Goal: Task Accomplishment & Management: Use online tool/utility

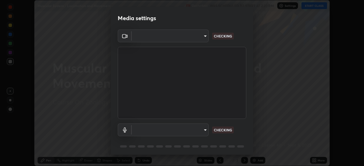
scroll to position [166, 364]
type input "3587b5fcf6e6b1efd567becf28dfd5d3df51b249fd3ad8f2a19155ee8f6d36a4"
click at [184, 129] on body "Erase all Muscular System - Locomotion and Movement Recording WAS SCHEDULED TO …" at bounding box center [182, 83] width 364 height 166
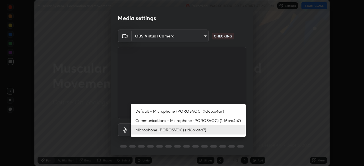
click at [174, 120] on li "Communications - Microphone (POROSVOC) (1d6b:a4a7)" at bounding box center [188, 120] width 115 height 9
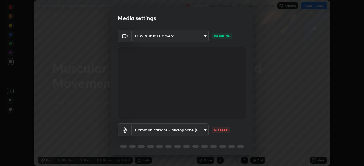
type input "communications"
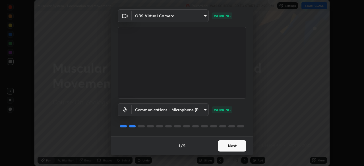
click at [226, 142] on button "Next" at bounding box center [232, 145] width 28 height 11
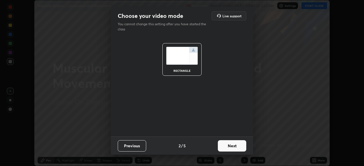
scroll to position [0, 0]
click at [229, 148] on button "Next" at bounding box center [232, 145] width 28 height 11
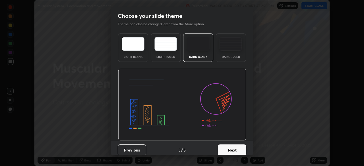
click at [229, 147] on button "Next" at bounding box center [232, 150] width 28 height 11
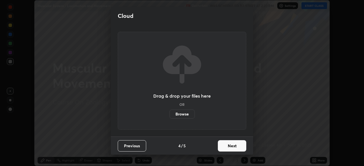
click at [229, 145] on button "Next" at bounding box center [232, 145] width 28 height 11
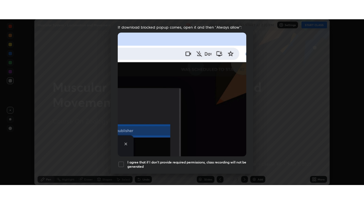
scroll to position [136, 0]
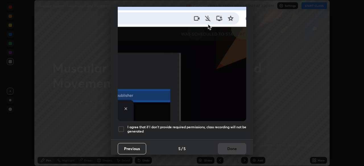
click at [227, 126] on h5 "I agree that if I don't provide required permissions, class recording will not …" at bounding box center [186, 129] width 119 height 9
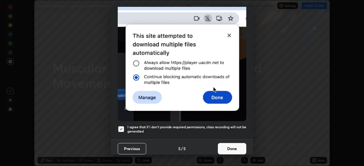
click at [235, 145] on button "Done" at bounding box center [232, 148] width 28 height 11
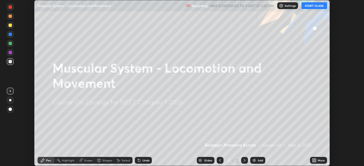
click at [317, 4] on button "START CLASS" at bounding box center [314, 5] width 26 height 7
click at [319, 162] on div "More" at bounding box center [318, 160] width 17 height 7
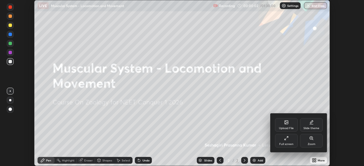
click at [286, 140] on icon at bounding box center [286, 138] width 5 height 5
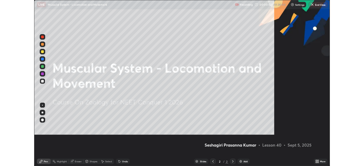
scroll to position [204, 364]
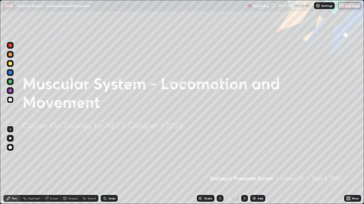
click at [349, 166] on icon at bounding box center [348, 199] width 1 height 1
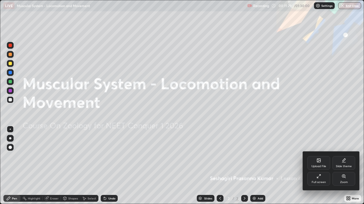
click at [320, 163] on div "Upload File" at bounding box center [318, 163] width 23 height 14
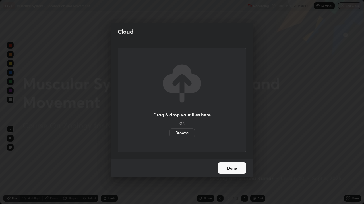
click at [188, 131] on label "Browse" at bounding box center [181, 133] width 25 height 9
click at [169, 131] on input "Browse" at bounding box center [169, 133] width 0 height 9
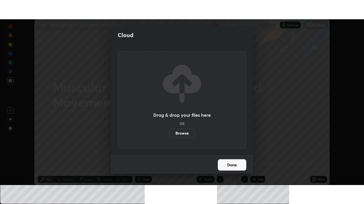
scroll to position [28233, 28035]
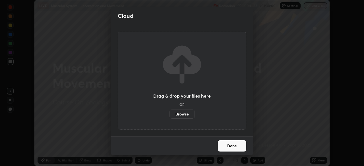
click at [231, 145] on button "Done" at bounding box center [232, 145] width 28 height 11
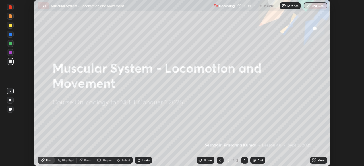
click at [314, 160] on icon at bounding box center [314, 160] width 5 height 5
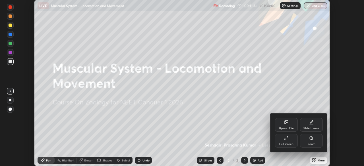
click at [284, 142] on div "Full screen" at bounding box center [286, 141] width 23 height 14
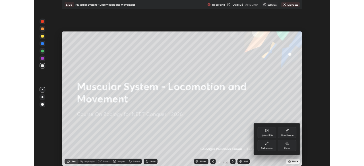
scroll to position [204, 364]
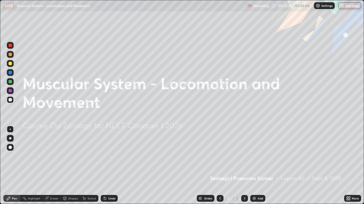
click at [349, 166] on icon at bounding box center [348, 197] width 1 height 1
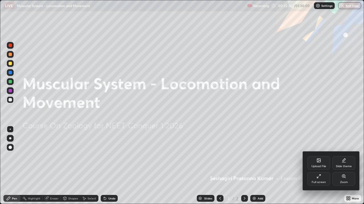
click at [316, 164] on div "Upload File" at bounding box center [318, 163] width 23 height 14
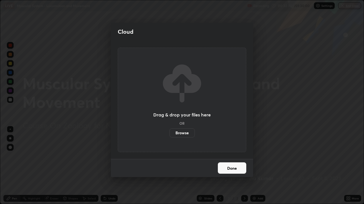
click at [233, 166] on button "Done" at bounding box center [232, 168] width 28 height 11
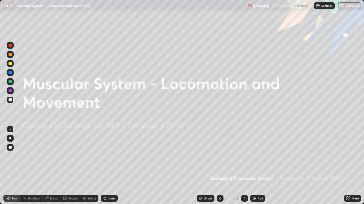
click at [351, 166] on div "More" at bounding box center [352, 198] width 17 height 7
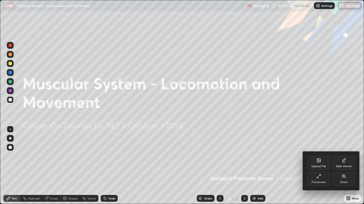
click at [319, 162] on icon at bounding box center [318, 160] width 3 height 3
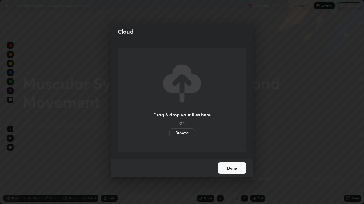
click at [183, 131] on label "Browse" at bounding box center [181, 133] width 25 height 9
click at [169, 131] on input "Browse" at bounding box center [169, 133] width 0 height 9
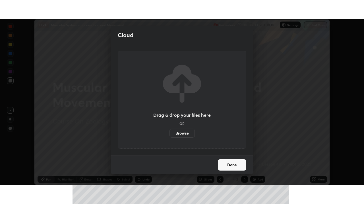
scroll to position [28233, 28035]
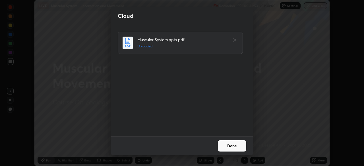
click at [231, 144] on button "Done" at bounding box center [232, 145] width 28 height 11
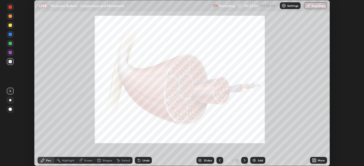
click at [219, 160] on icon at bounding box center [219, 160] width 5 height 5
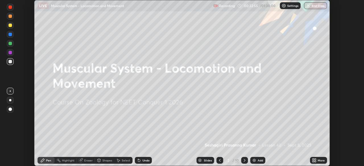
click at [315, 159] on icon at bounding box center [314, 159] width 1 height 1
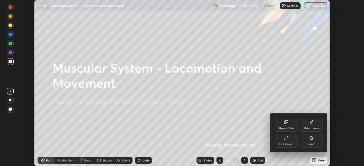
click at [287, 141] on div "Full screen" at bounding box center [286, 141] width 23 height 14
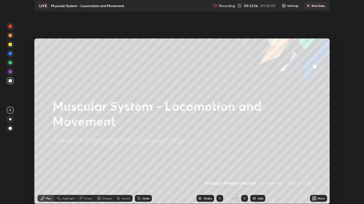
scroll to position [204, 364]
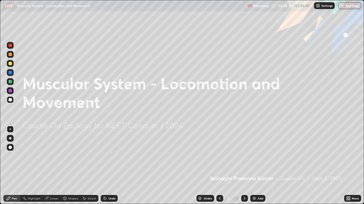
click at [244, 166] on icon at bounding box center [244, 199] width 5 height 5
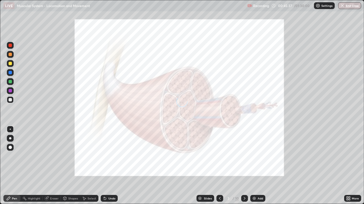
click at [244, 166] on icon at bounding box center [244, 198] width 2 height 3
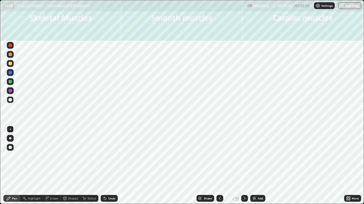
click at [242, 166] on icon at bounding box center [244, 199] width 5 height 5
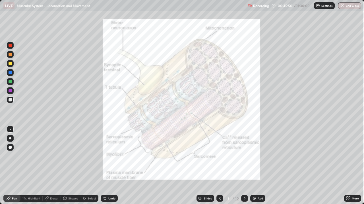
click at [11, 73] on div at bounding box center [10, 72] width 3 height 3
click at [11, 91] on div at bounding box center [10, 90] width 3 height 3
click at [219, 166] on icon at bounding box center [220, 198] width 2 height 3
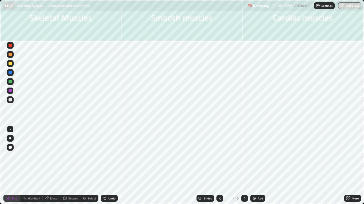
click at [219, 166] on icon at bounding box center [219, 199] width 5 height 5
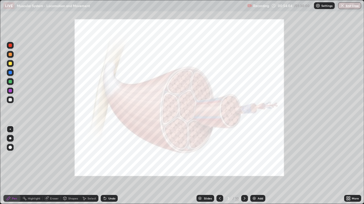
click at [10, 72] on div at bounding box center [10, 72] width 3 height 3
click at [109, 166] on div "Undo" at bounding box center [111, 198] width 7 height 3
click at [111, 166] on div "Undo" at bounding box center [109, 198] width 17 height 7
click at [244, 166] on icon at bounding box center [244, 199] width 5 height 5
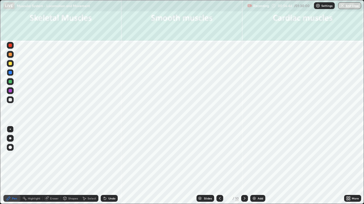
click at [243, 166] on icon at bounding box center [244, 199] width 5 height 5
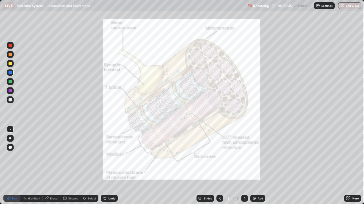
click at [243, 166] on icon at bounding box center [244, 199] width 5 height 5
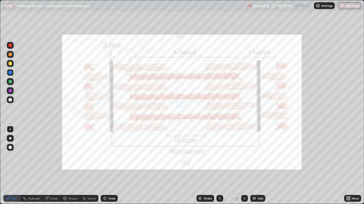
click at [243, 166] on icon at bounding box center [244, 199] width 5 height 5
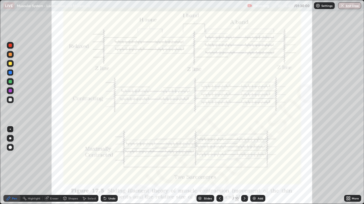
click at [219, 166] on icon at bounding box center [219, 199] width 5 height 5
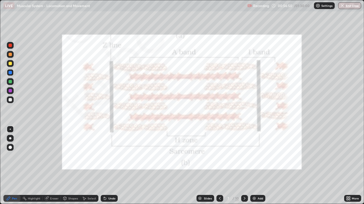
click at [219, 166] on icon at bounding box center [219, 199] width 5 height 5
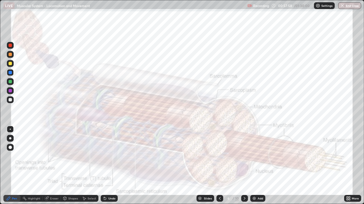
click at [10, 89] on div at bounding box center [10, 90] width 3 height 3
click at [206, 166] on div "Slides" at bounding box center [208, 198] width 8 height 3
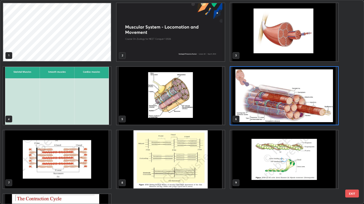
scroll to position [51, 0]
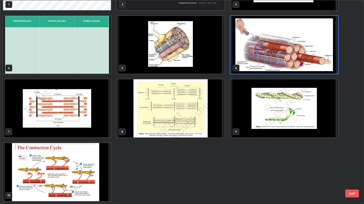
click at [260, 118] on img "grid" at bounding box center [284, 109] width 108 height 58
click at [260, 119] on img "grid" at bounding box center [284, 109] width 108 height 58
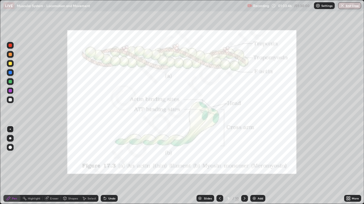
click at [260, 119] on img "grid" at bounding box center [284, 109] width 108 height 58
click at [9, 100] on div at bounding box center [10, 99] width 3 height 3
click at [10, 90] on div at bounding box center [10, 90] width 3 height 3
click at [243, 166] on icon at bounding box center [244, 198] width 2 height 3
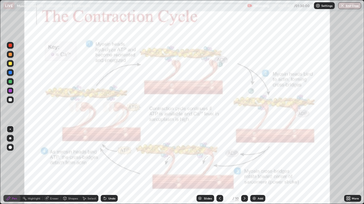
click at [243, 166] on icon at bounding box center [244, 199] width 5 height 5
click at [204, 166] on div "Slides" at bounding box center [208, 198] width 8 height 3
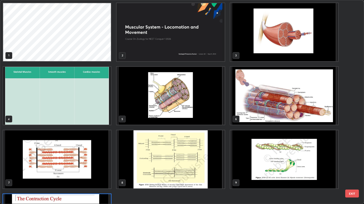
scroll to position [202, 360]
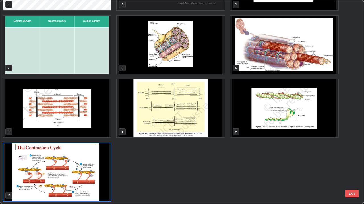
click at [185, 109] on img "grid" at bounding box center [170, 109] width 108 height 58
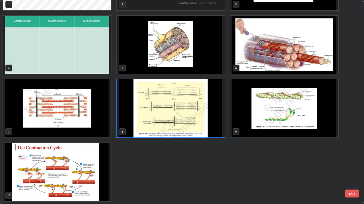
click at [184, 112] on img "grid" at bounding box center [170, 109] width 108 height 58
click at [183, 109] on img "grid" at bounding box center [170, 109] width 108 height 58
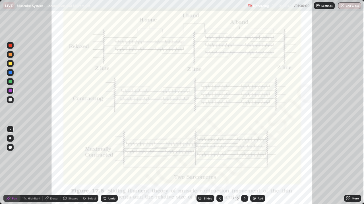
click at [260, 166] on div "Add" at bounding box center [259, 198] width 5 height 3
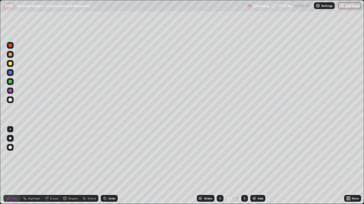
click at [10, 63] on div at bounding box center [10, 63] width 3 height 3
click at [219, 166] on icon at bounding box center [220, 199] width 5 height 5
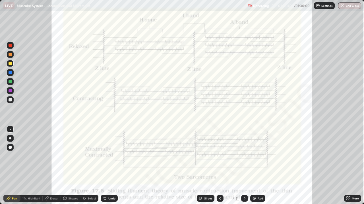
click at [243, 166] on icon at bounding box center [244, 199] width 5 height 5
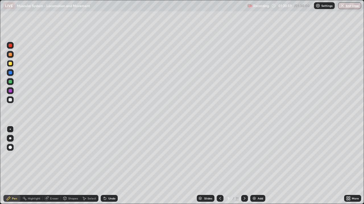
click at [218, 166] on icon at bounding box center [220, 199] width 5 height 5
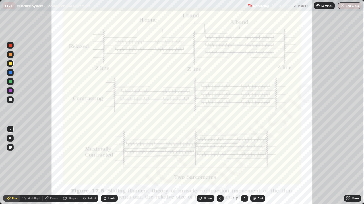
click at [9, 92] on div at bounding box center [10, 90] width 7 height 7
click at [251, 166] on div "Add" at bounding box center [257, 198] width 15 height 7
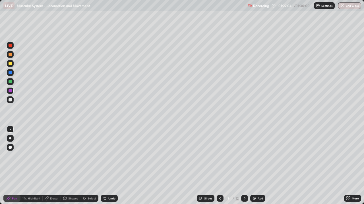
click at [11, 72] on div at bounding box center [10, 72] width 3 height 3
click at [10, 82] on div at bounding box center [10, 81] width 3 height 3
click at [106, 166] on icon at bounding box center [105, 199] width 5 height 5
click at [108, 166] on div "Undo" at bounding box center [111, 198] width 7 height 3
click at [107, 166] on div "Undo" at bounding box center [109, 198] width 17 height 7
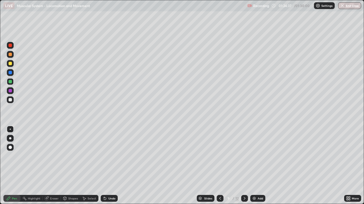
click at [108, 166] on div "Undo" at bounding box center [111, 198] width 7 height 3
click at [218, 166] on icon at bounding box center [220, 199] width 5 height 5
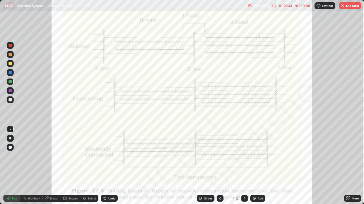
click at [12, 91] on div at bounding box center [10, 90] width 3 height 3
click at [111, 166] on div "Undo" at bounding box center [111, 198] width 7 height 3
click at [109, 166] on div "Undo" at bounding box center [111, 198] width 7 height 3
click at [244, 166] on icon at bounding box center [244, 199] width 5 height 5
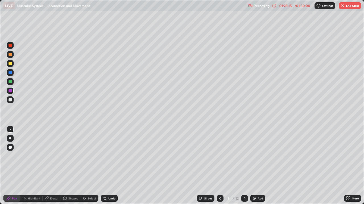
click at [11, 99] on div at bounding box center [10, 99] width 3 height 3
click at [200, 166] on icon at bounding box center [200, 197] width 3 height 1
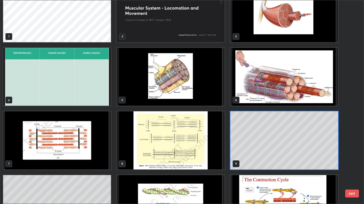
scroll to position [0, 0]
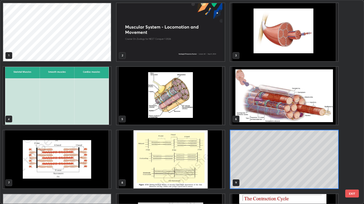
click at [348, 166] on button "EXIT" at bounding box center [352, 194] width 14 height 8
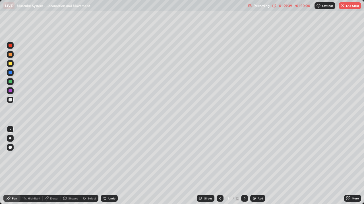
click at [348, 7] on button "End Class" at bounding box center [349, 5] width 22 height 7
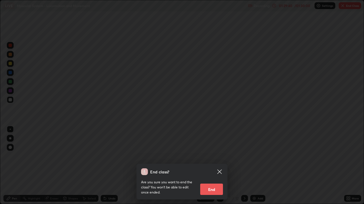
click at [214, 166] on button "End" at bounding box center [211, 189] width 23 height 11
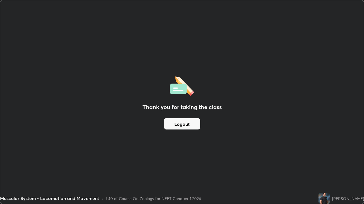
click at [179, 122] on button "Logout" at bounding box center [182, 123] width 36 height 11
